Goal: Task Accomplishment & Management: Use online tool/utility

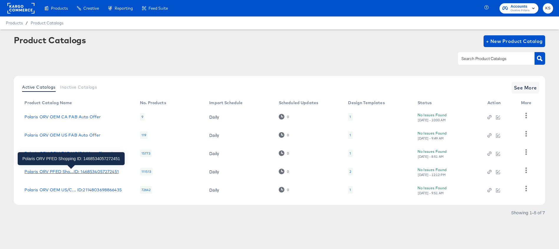
click at [62, 173] on div "Polaris ORV PFED Sho...ID: 1468534057272451" at bounding box center [71, 172] width 94 height 5
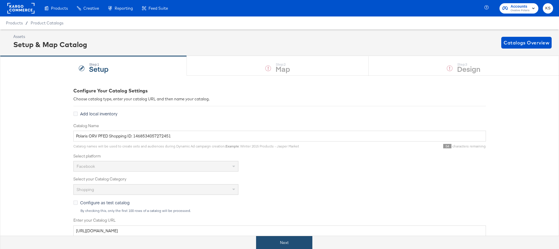
click at [287, 237] on button "Next" at bounding box center [284, 242] width 56 height 13
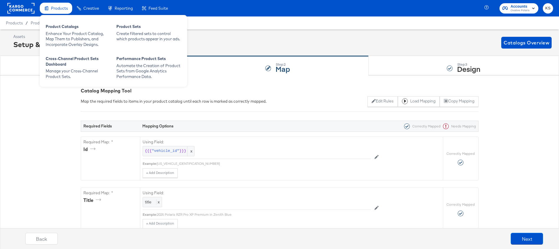
click at [56, 6] on span "Products" at bounding box center [59, 8] width 17 height 5
click at [66, 37] on div "Enhance Your Product Catalog, Map Them to Publishers, and Incorporate Overlay D…" at bounding box center [78, 39] width 65 height 17
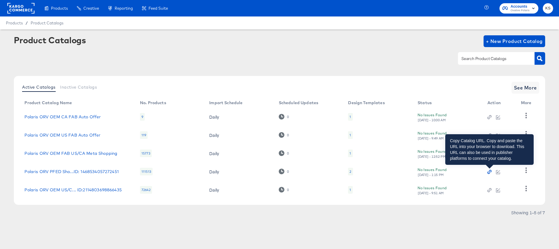
click at [490, 171] on icon "button" at bounding box center [490, 172] width 4 height 4
